Goal: Information Seeking & Learning: Find contact information

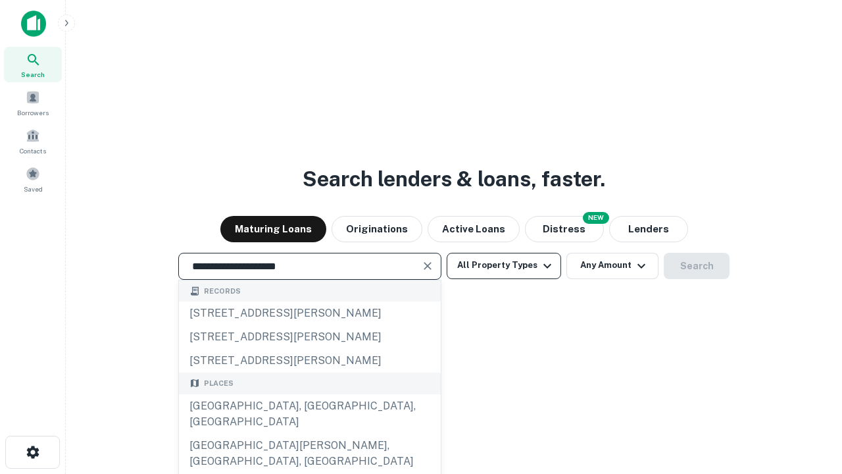
type input "**********"
click at [504, 265] on button "All Property Types" at bounding box center [504, 266] width 114 height 26
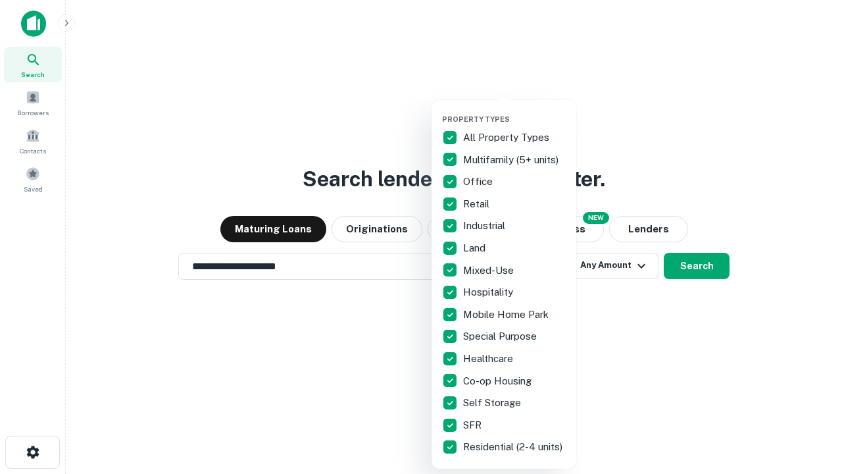
click at [514, 111] on button "button" at bounding box center [514, 111] width 145 height 1
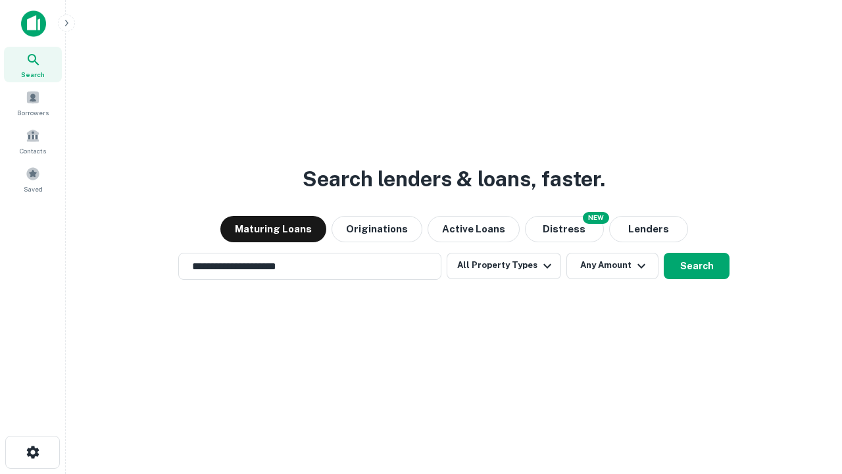
scroll to position [20, 0]
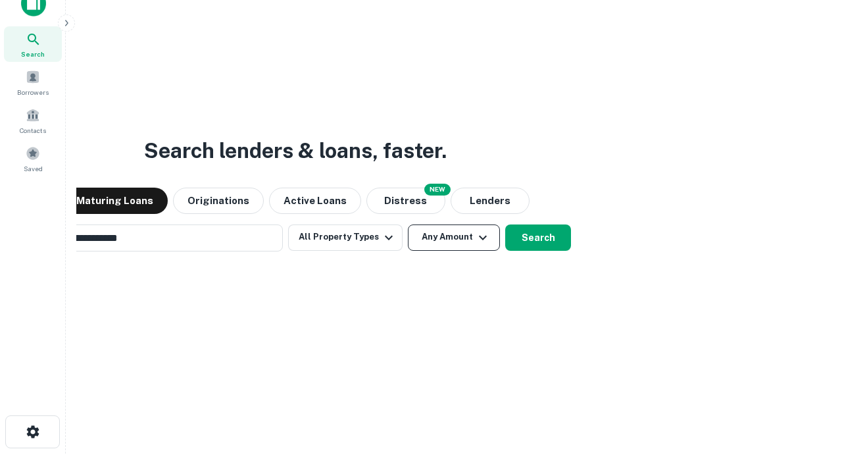
click at [408, 224] on button "Any Amount" at bounding box center [454, 237] width 92 height 26
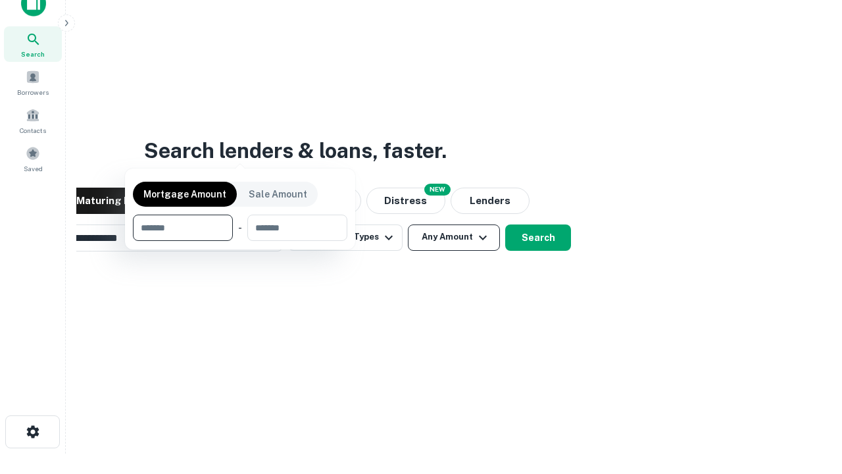
scroll to position [21, 0]
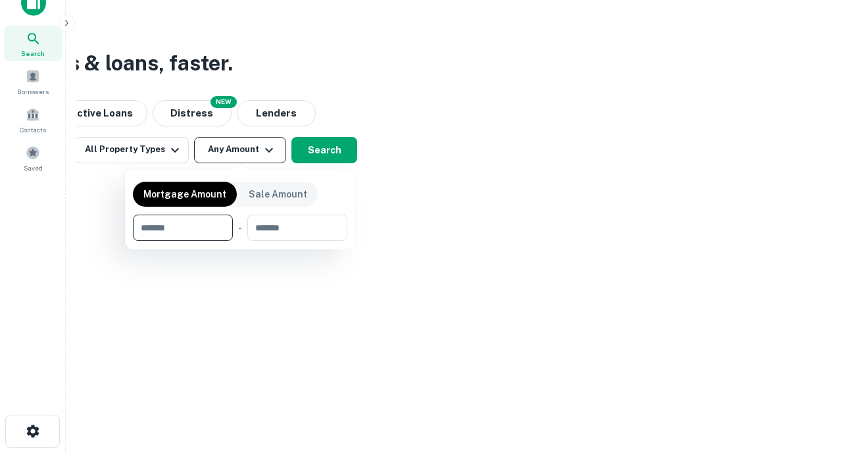
type input "*******"
click at [240, 241] on button "button" at bounding box center [240, 241] width 214 height 1
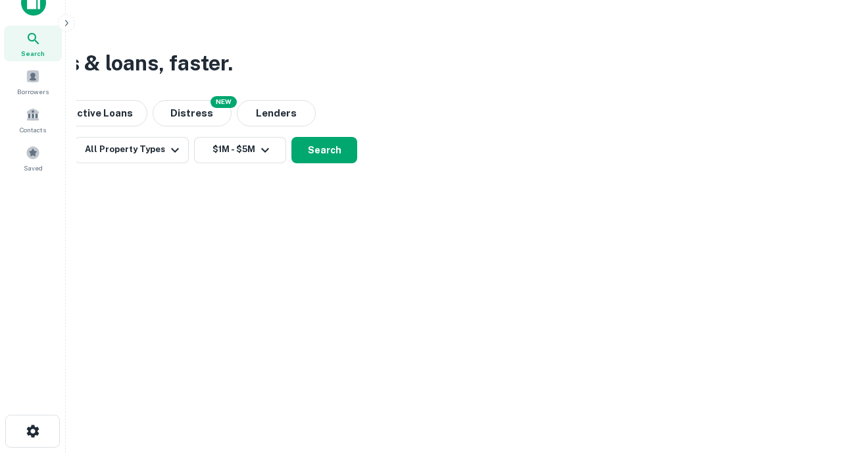
scroll to position [8, 243]
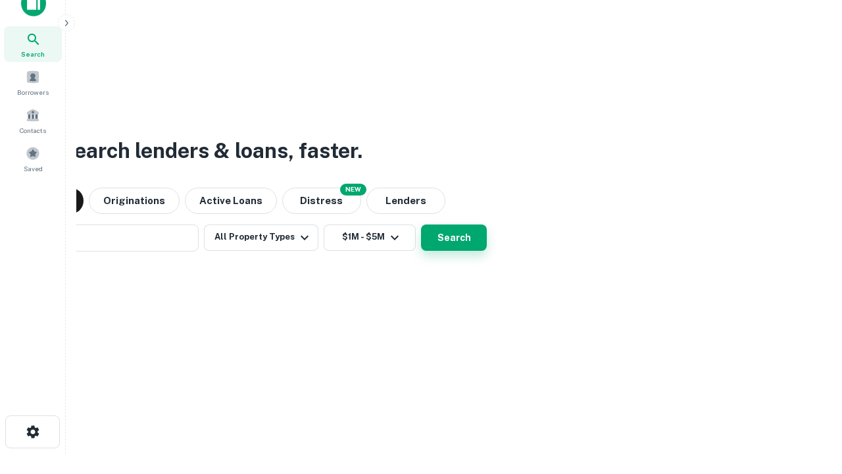
click at [421, 224] on button "Search" at bounding box center [454, 237] width 66 height 26
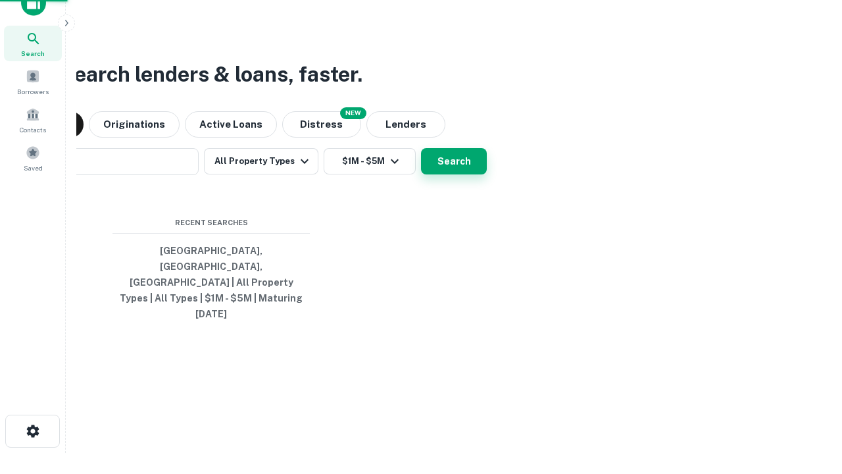
scroll to position [35, 372]
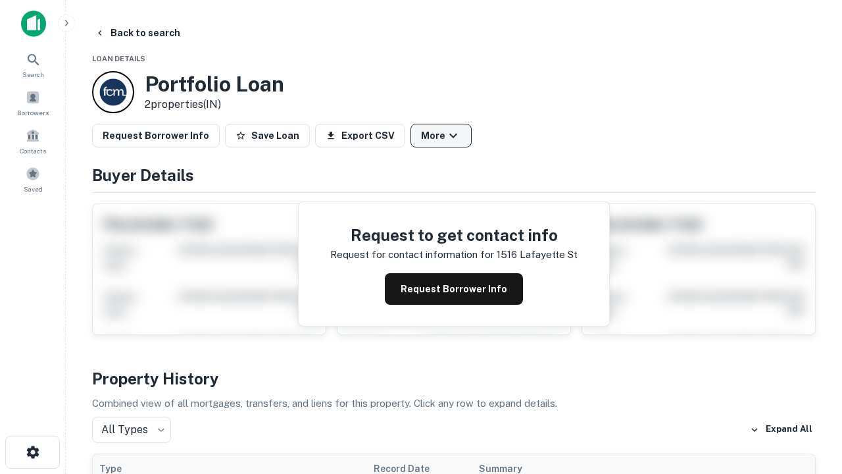
click at [441, 135] on button "More" at bounding box center [440, 136] width 61 height 24
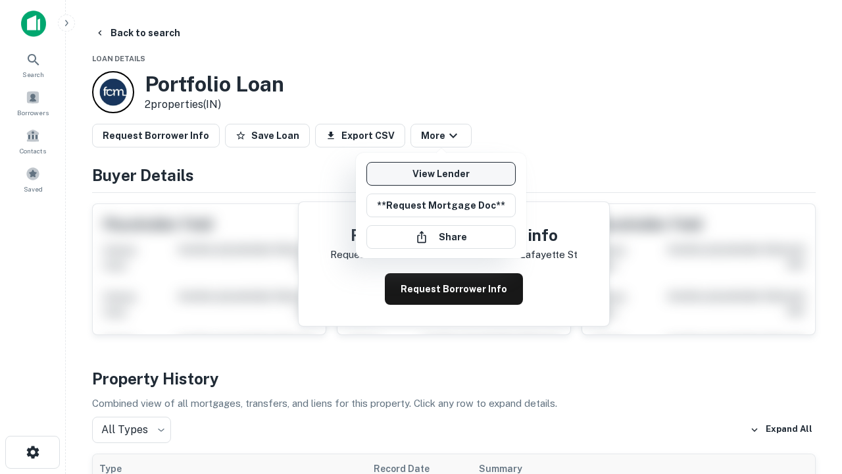
click at [441, 174] on link "View Lender" at bounding box center [440, 174] width 149 height 24
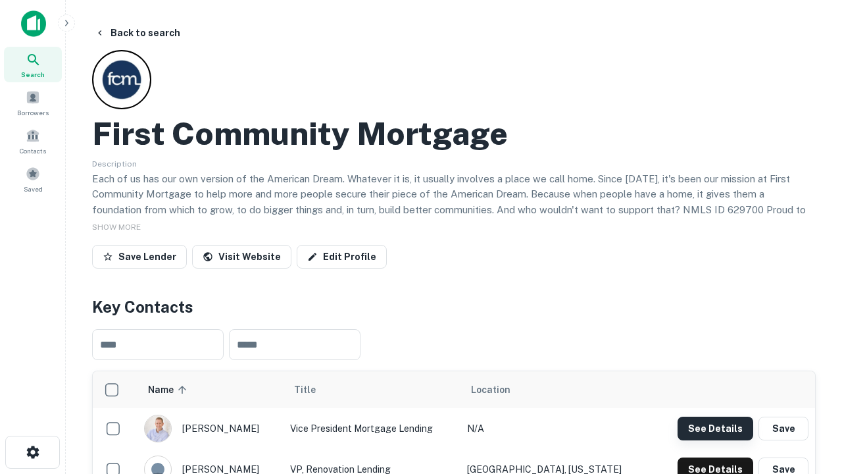
click at [715, 428] on button "See Details" at bounding box center [715, 428] width 76 height 24
